Goal: Information Seeking & Learning: Learn about a topic

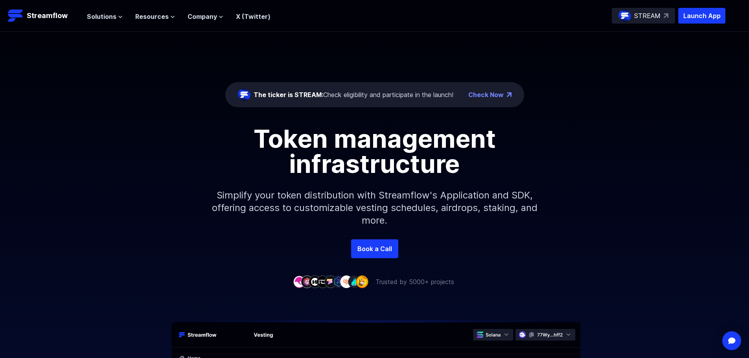
click at [374, 95] on div "The ticker is STREAM: Check eligibility and participate in the launch!" at bounding box center [354, 94] width 200 height 9
click at [22, 15] on img at bounding box center [16, 16] width 16 height 16
click at [104, 15] on span "Solutions" at bounding box center [101, 16] width 29 height 9
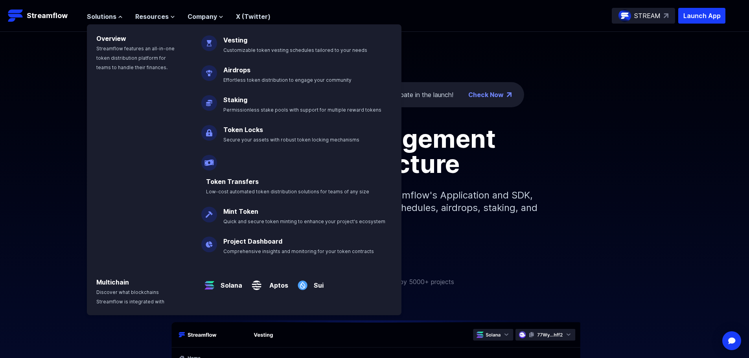
click at [630, 224] on div "Token management infrastructure Simplify your token distribution with Streamflo…" at bounding box center [374, 182] width 749 height 113
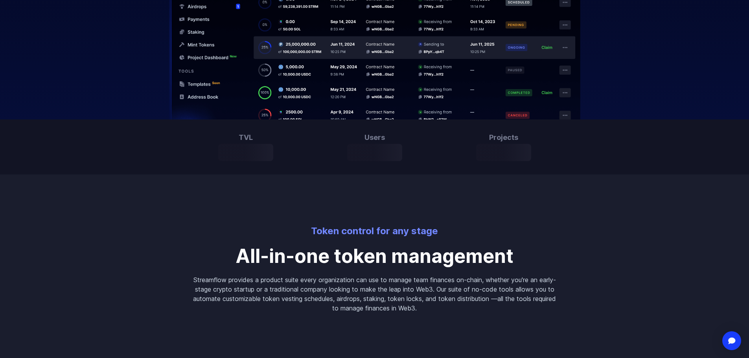
drag, startPoint x: 681, startPoint y: 182, endPoint x: 690, endPoint y: 45, distance: 137.9
